Goal: Navigation & Orientation: Find specific page/section

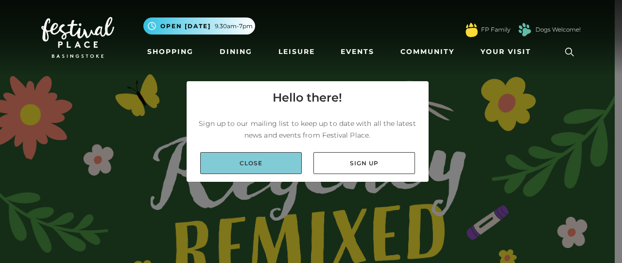
click at [262, 173] on link "Close" at bounding box center [251, 163] width 102 height 22
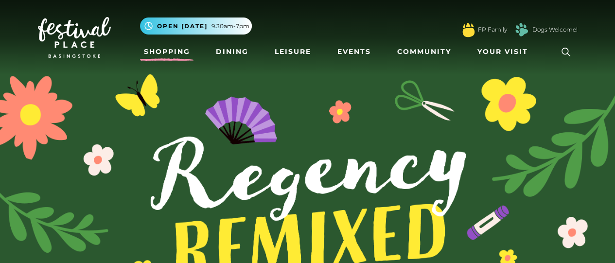
click at [167, 51] on link "Shopping" at bounding box center [167, 52] width 54 height 18
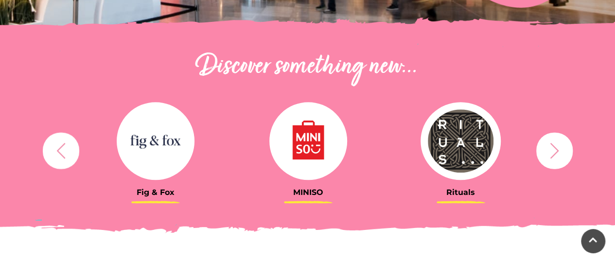
scroll to position [309, 0]
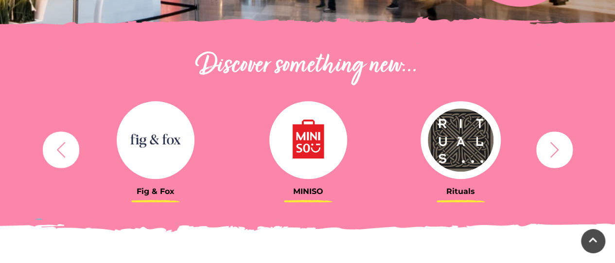
click at [558, 142] on icon "button" at bounding box center [554, 149] width 18 height 18
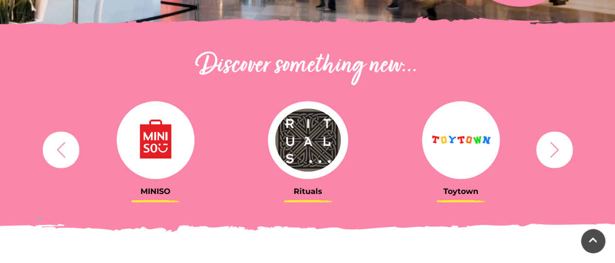
click at [558, 142] on icon "button" at bounding box center [554, 149] width 18 height 18
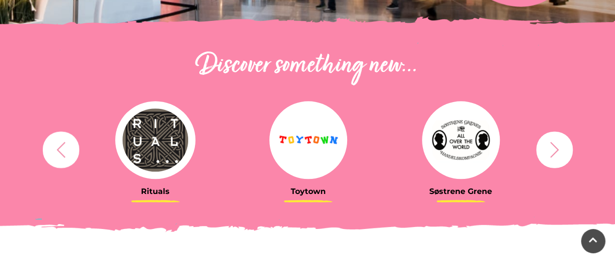
click at [560, 143] on icon "button" at bounding box center [554, 149] width 18 height 18
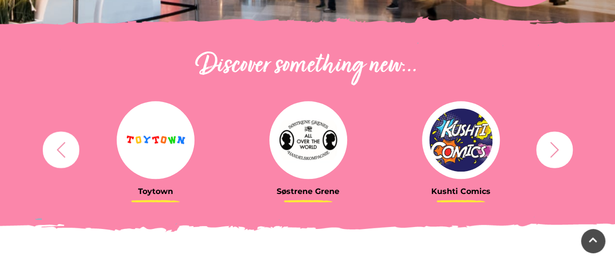
click at [560, 143] on icon "button" at bounding box center [554, 149] width 18 height 18
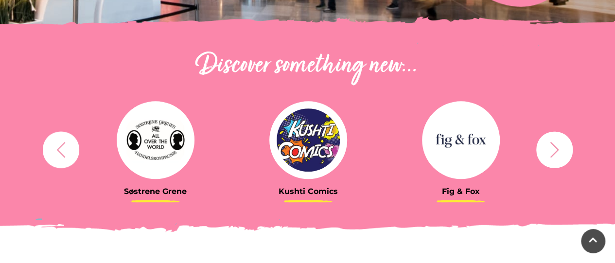
click at [560, 143] on icon "button" at bounding box center [554, 149] width 18 height 18
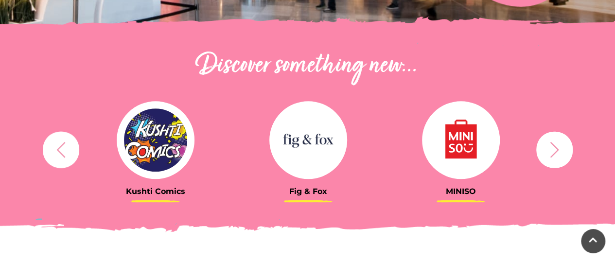
click at [560, 143] on icon "button" at bounding box center [554, 149] width 18 height 18
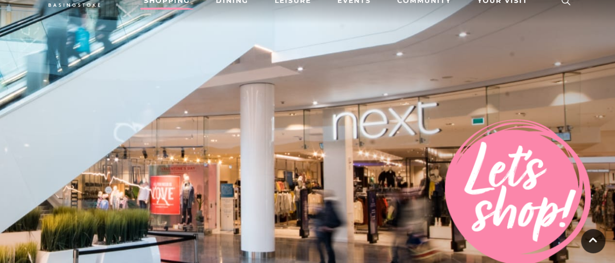
scroll to position [0, 0]
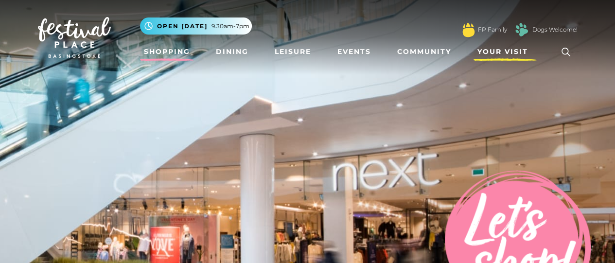
click at [488, 47] on span "Your Visit" at bounding box center [502, 52] width 51 height 10
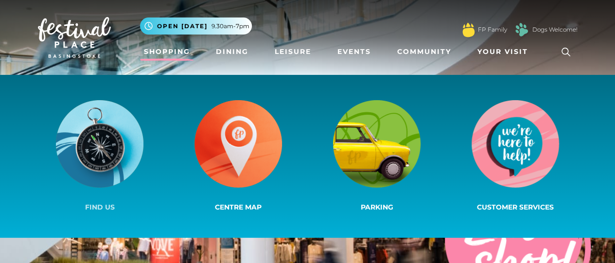
click at [92, 164] on img at bounding box center [99, 143] width 87 height 87
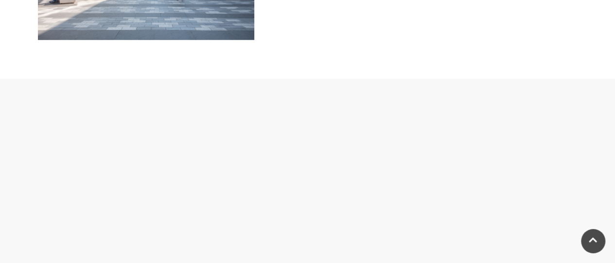
scroll to position [390, 0]
